Goal: Task Accomplishment & Management: Use online tool/utility

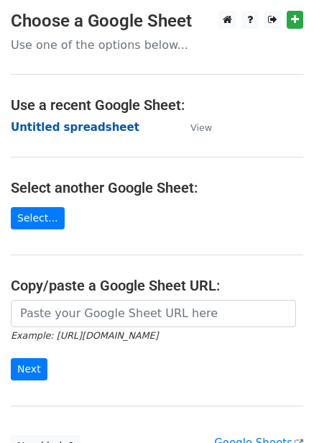
click at [93, 129] on strong "Untitled spreadsheet" at bounding box center [75, 127] width 129 height 13
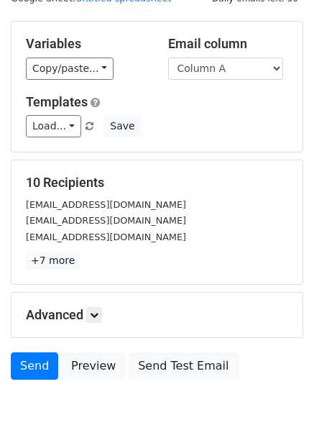
scroll to position [116, 0]
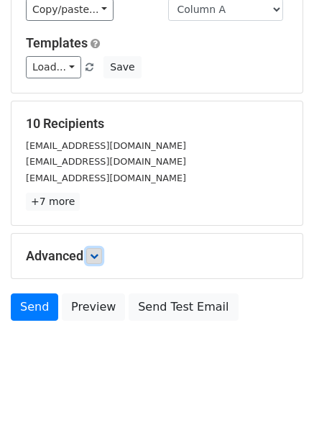
click at [93, 250] on link at bounding box center [94, 256] width 16 height 16
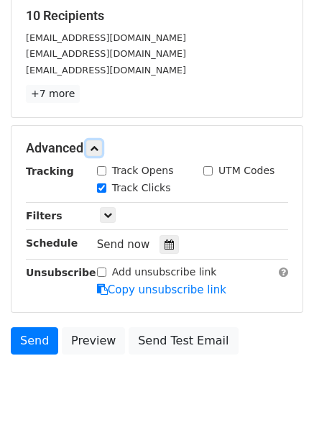
scroll to position [235, 0]
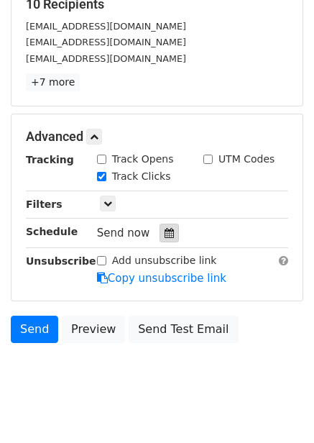
click at [160, 237] on div at bounding box center [169, 233] width 19 height 19
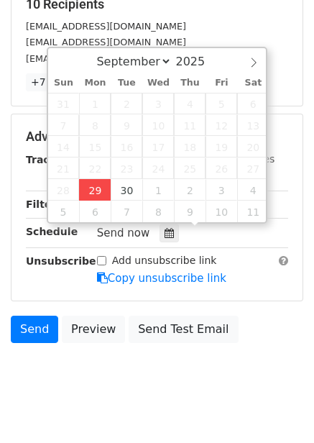
type input "2025-09-29 12:00"
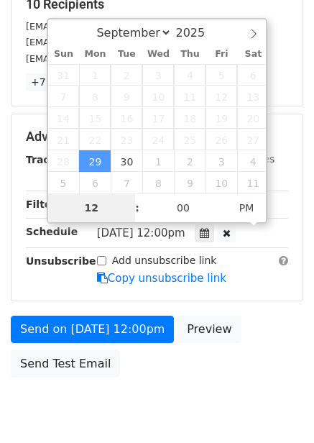
type input "4"
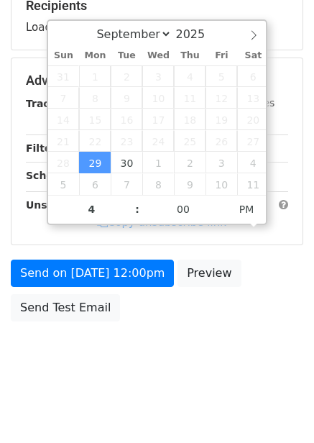
type input "2025-09-29 16:00"
click at [165, 325] on div "Send on Sep 29 at 12:00pm Preview Send Test Email" at bounding box center [157, 294] width 314 height 69
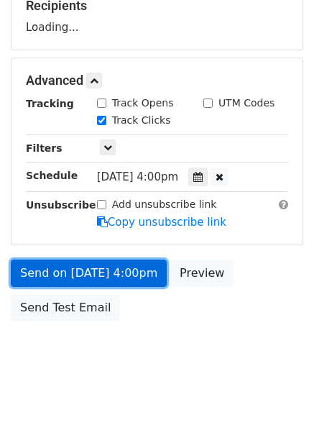
click at [114, 276] on link "Send on Sep 29 at 4:00pm" at bounding box center [89, 273] width 156 height 27
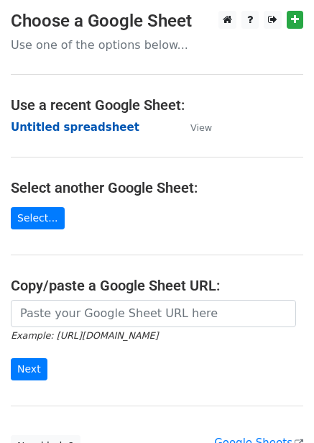
click at [73, 128] on strong "Untitled spreadsheet" at bounding box center [75, 127] width 129 height 13
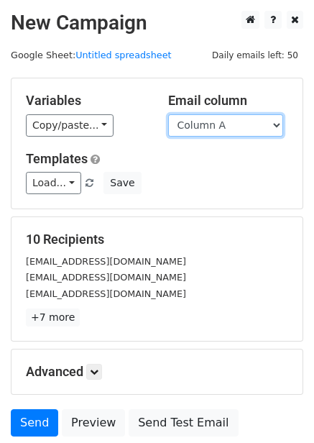
click at [225, 132] on select "Column A Column B Column C Column D Column E" at bounding box center [225, 125] width 115 height 22
select select "Column B"
click at [168, 114] on select "Column A Column B Column C Column D Column E" at bounding box center [225, 125] width 115 height 22
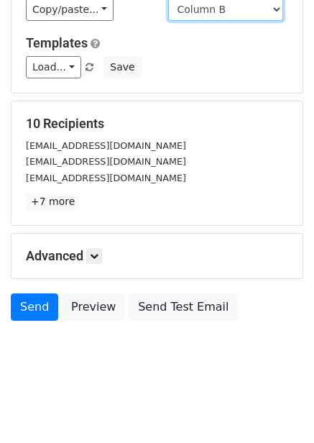
scroll to position [58, 0]
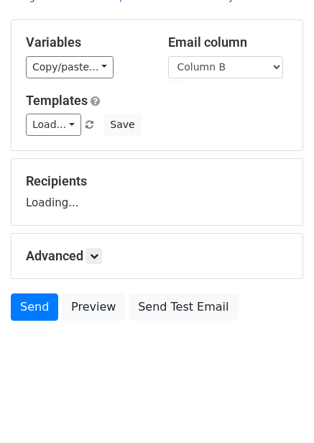
click at [106, 252] on h5 "Advanced" at bounding box center [157, 256] width 262 height 16
click at [102, 259] on link at bounding box center [94, 256] width 16 height 16
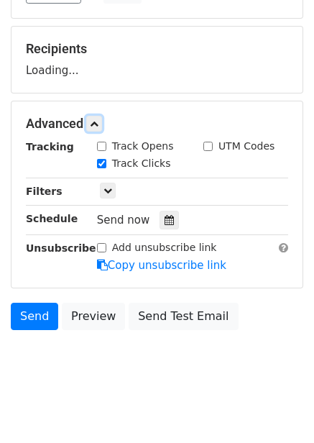
scroll to position [199, 0]
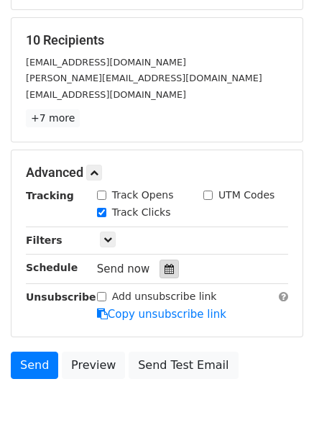
click at [166, 270] on icon at bounding box center [169, 269] width 9 height 10
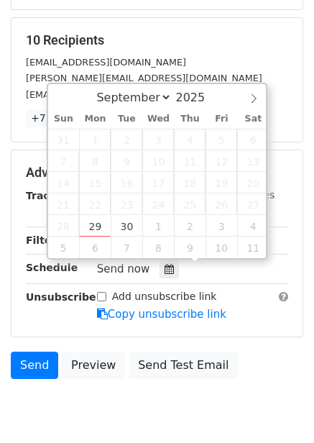
click at [258, 269] on div "Send now" at bounding box center [181, 269] width 169 height 19
type input "2025-09-30 12:00"
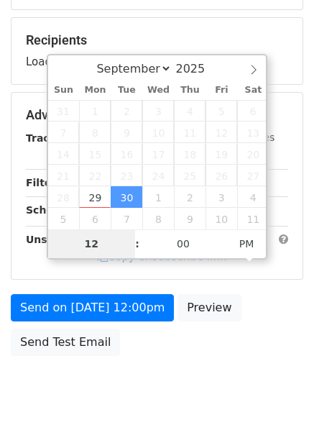
type input "5"
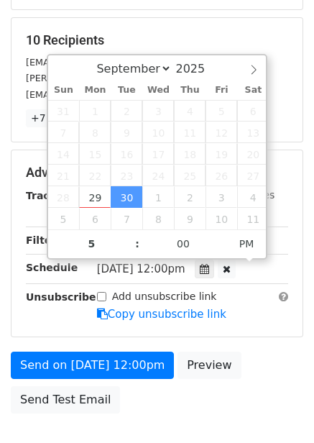
type input "2025-09-30 17:00"
click at [252, 316] on div "Add unsubscribe link Copy unsubscribe link" at bounding box center [192, 305] width 213 height 33
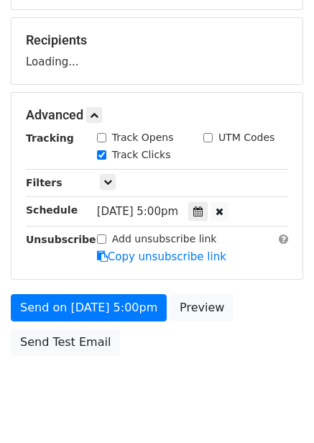
click at [102, 84] on div "Recipients Loading..." at bounding box center [157, 51] width 291 height 66
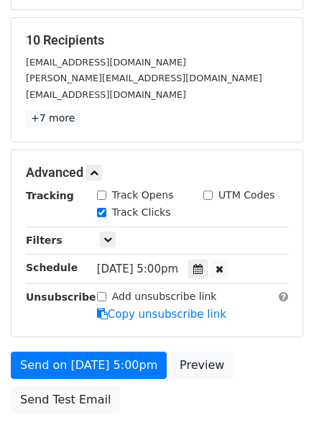
click at [104, 196] on input "Track Opens" at bounding box center [101, 194] width 9 height 9
checkbox input "true"
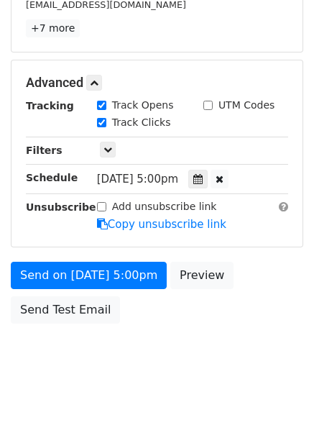
scroll to position [291, 0]
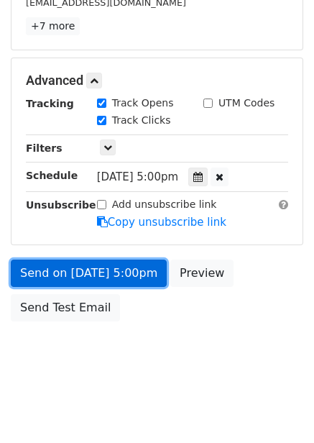
click at [106, 279] on link "Send on Sep 30 at 5:00pm" at bounding box center [89, 273] width 156 height 27
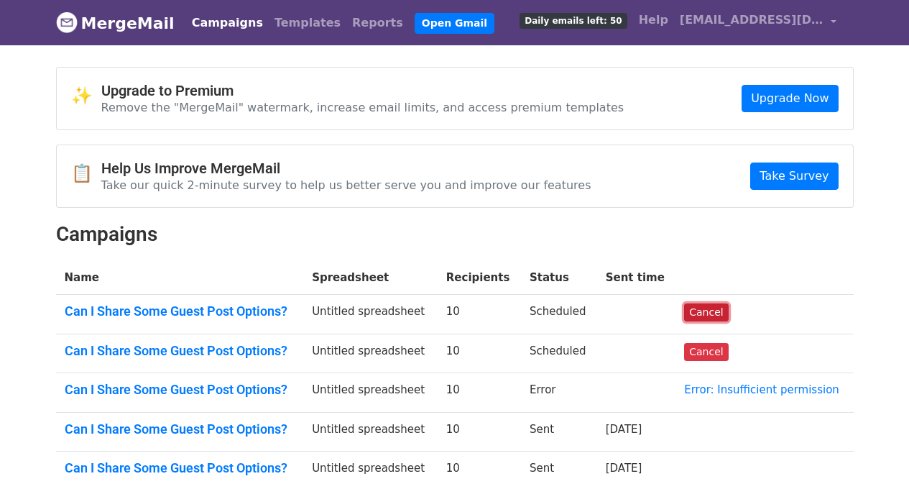
click at [726, 315] on link "Cancel" at bounding box center [706, 312] width 44 height 18
click at [702, 347] on link "Cancel" at bounding box center [706, 352] width 44 height 18
